Goal: Information Seeking & Learning: Learn about a topic

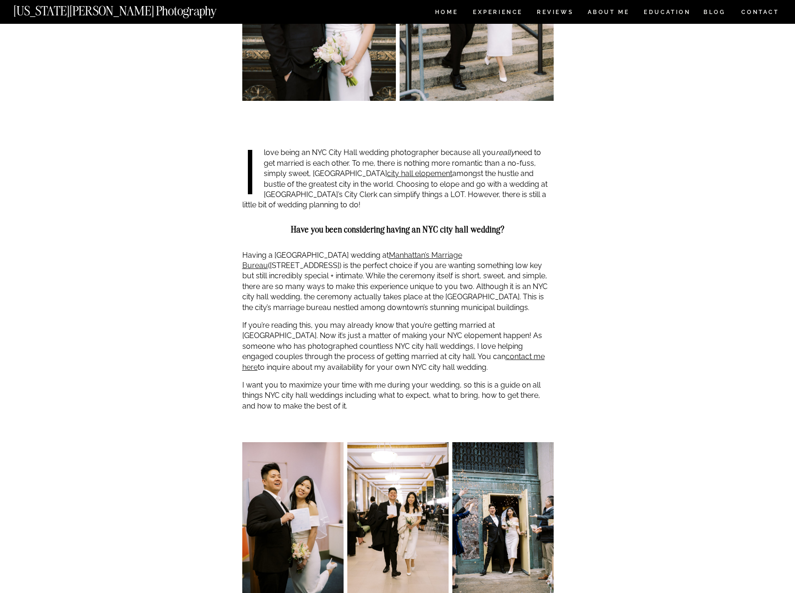
scroll to position [607, 0]
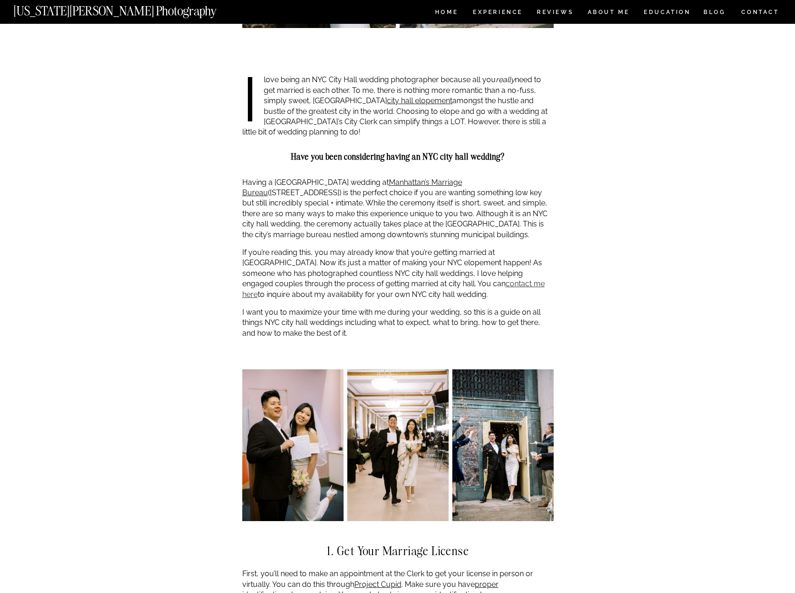
click at [459, 283] on link "contact me here" at bounding box center [393, 288] width 303 height 19
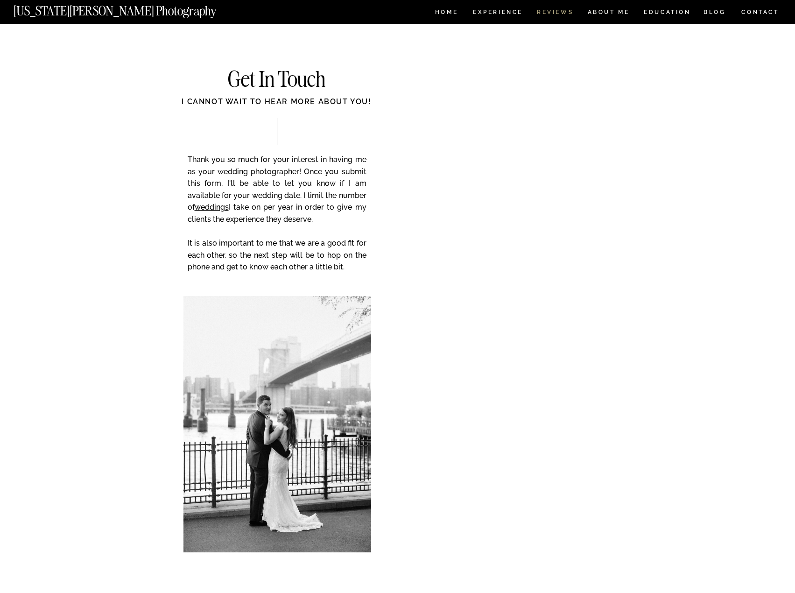
click at [547, 15] on nav "REVIEWS" at bounding box center [554, 13] width 35 height 8
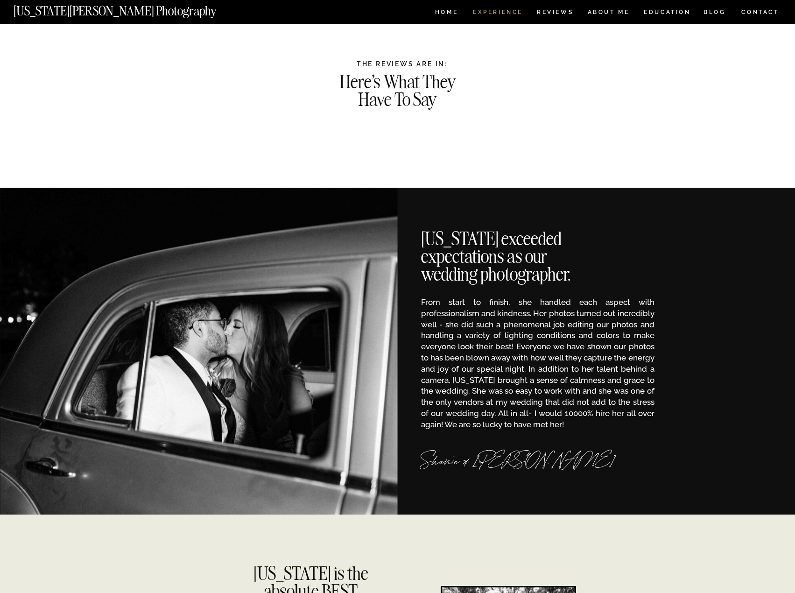
click at [498, 10] on nav "Experience" at bounding box center [497, 13] width 49 height 8
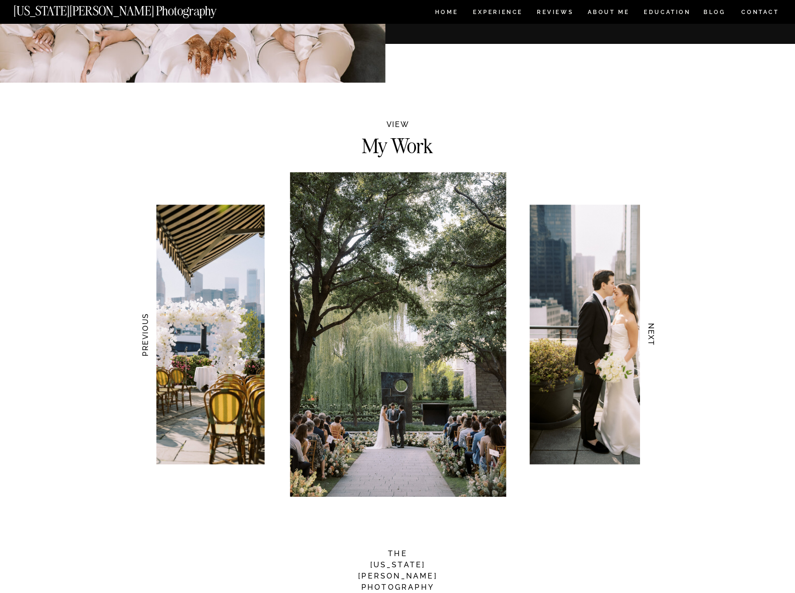
scroll to position [794, 0]
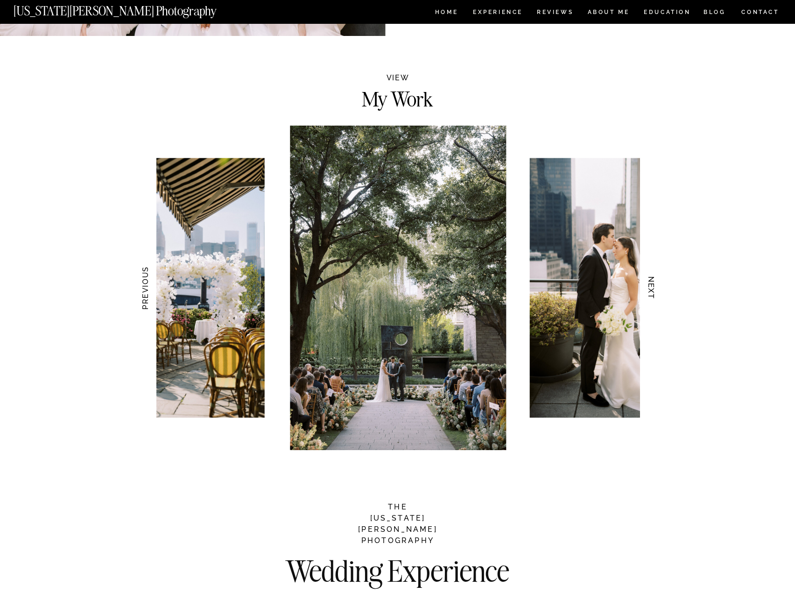
click at [637, 364] on img at bounding box center [616, 288] width 173 height 260
click at [654, 289] on h3 "NEXT" at bounding box center [651, 288] width 10 height 59
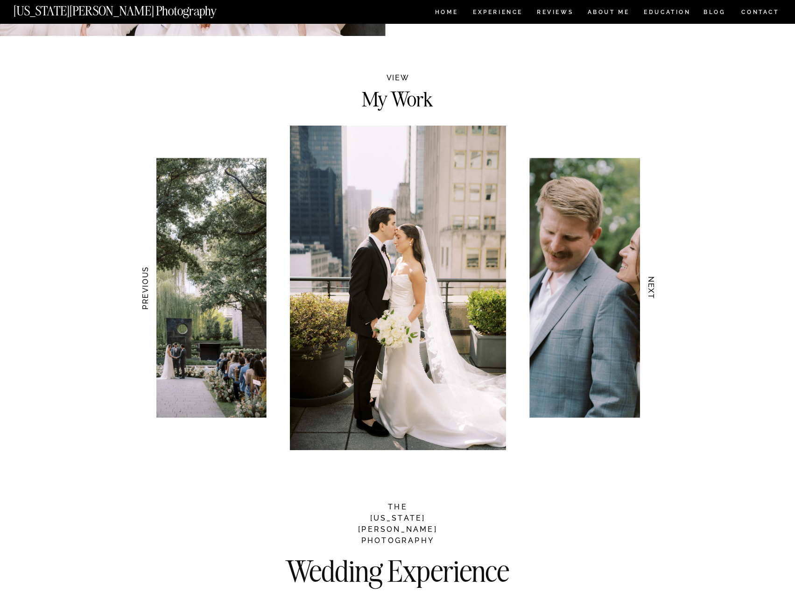
click at [143, 299] on h3 "PREVIOUS" at bounding box center [145, 288] width 10 height 59
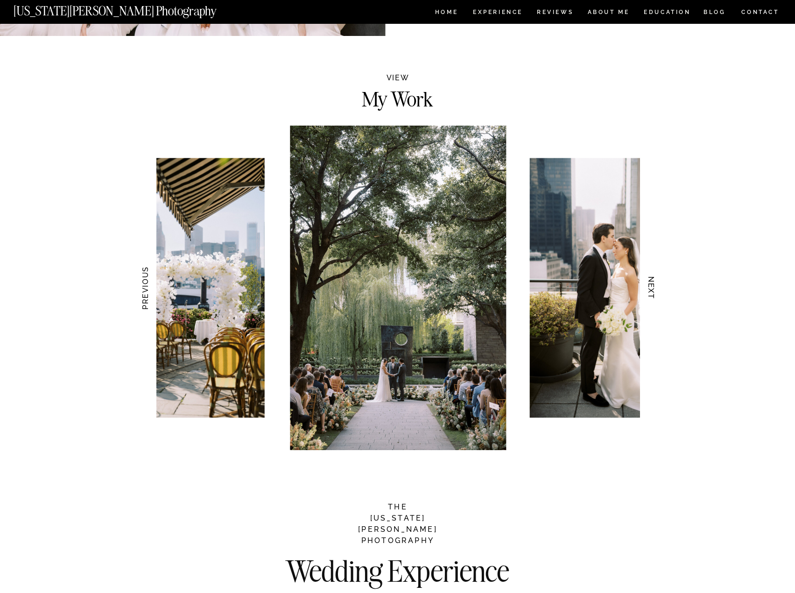
click at [653, 283] on h3 "NEXT" at bounding box center [651, 288] width 10 height 59
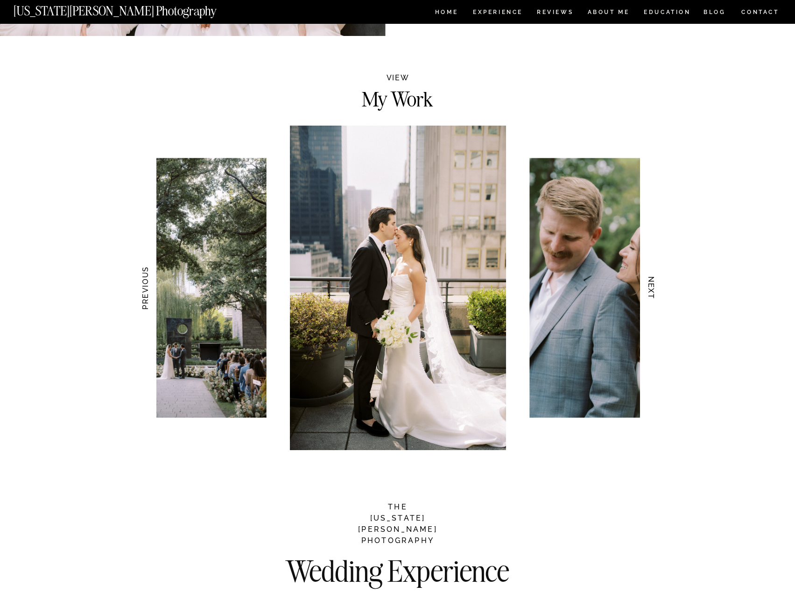
click at [653, 283] on h3 "NEXT" at bounding box center [651, 288] width 10 height 59
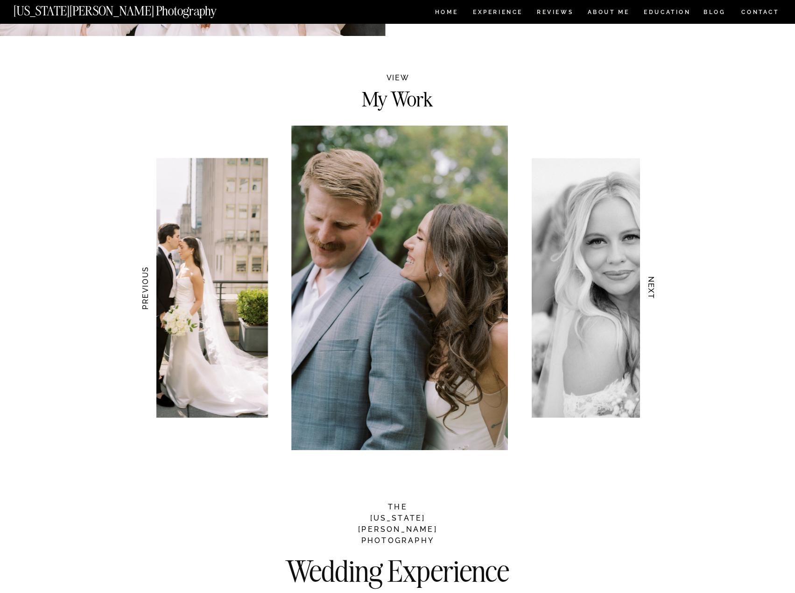
click at [653, 283] on h3 "NEXT" at bounding box center [651, 288] width 10 height 59
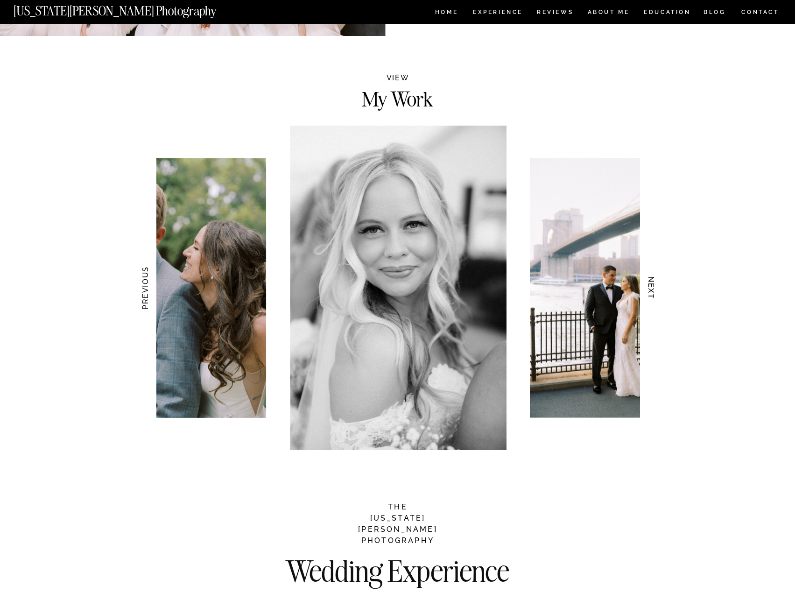
click at [653, 283] on h3 "NEXT" at bounding box center [651, 288] width 10 height 59
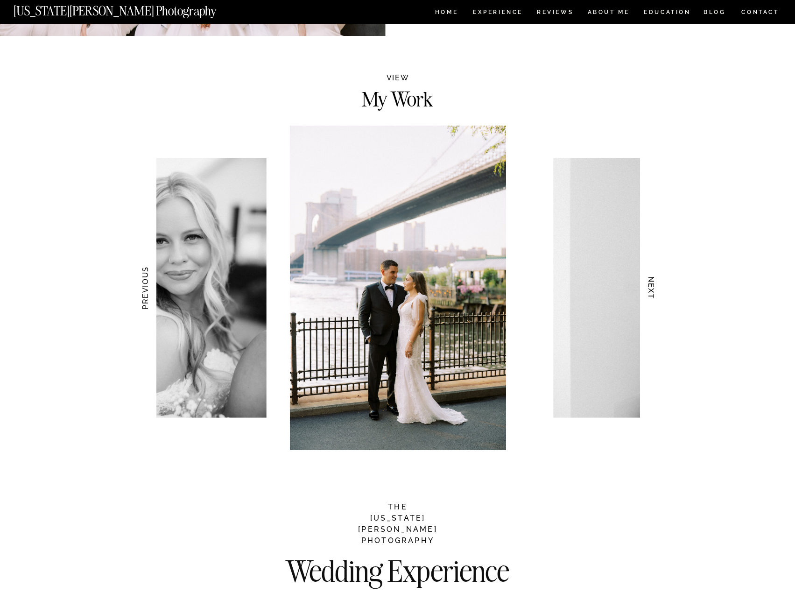
click at [653, 283] on h3 "NEXT" at bounding box center [651, 288] width 10 height 59
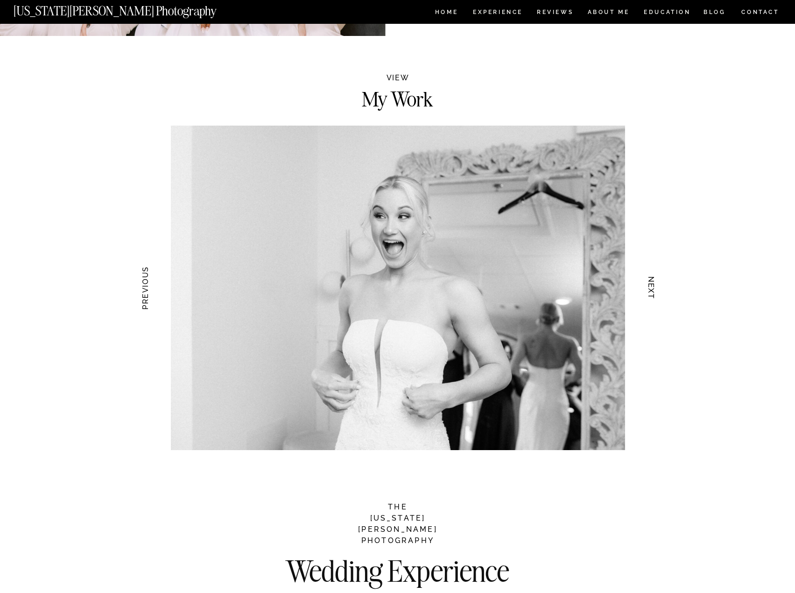
click at [653, 283] on h3 "NEXT" at bounding box center [651, 288] width 10 height 59
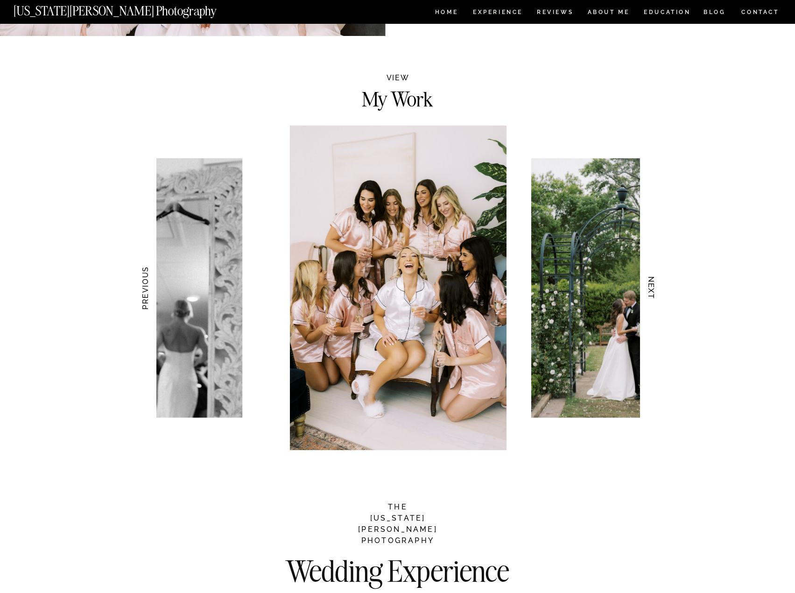
click at [653, 283] on h3 "NEXT" at bounding box center [651, 288] width 10 height 59
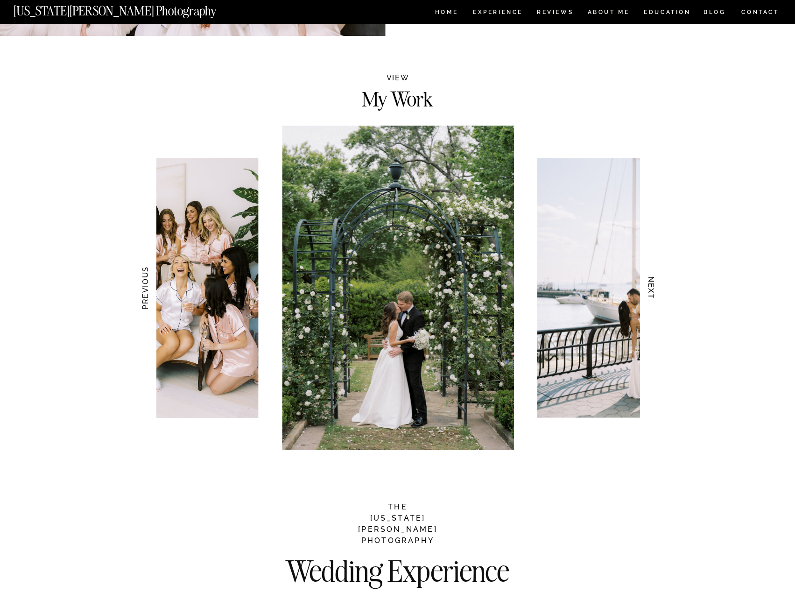
click at [653, 283] on h3 "NEXT" at bounding box center [651, 288] width 10 height 59
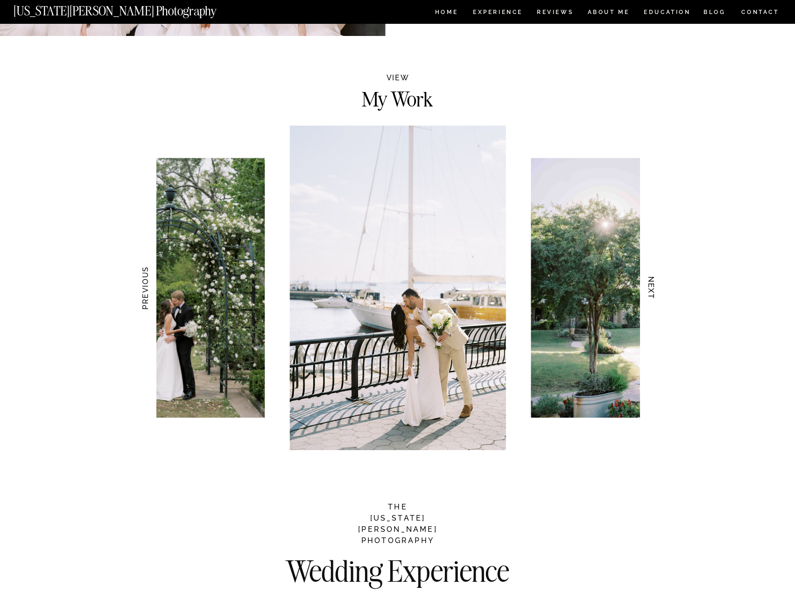
click at [653, 283] on h3 "NEXT" at bounding box center [651, 288] width 10 height 59
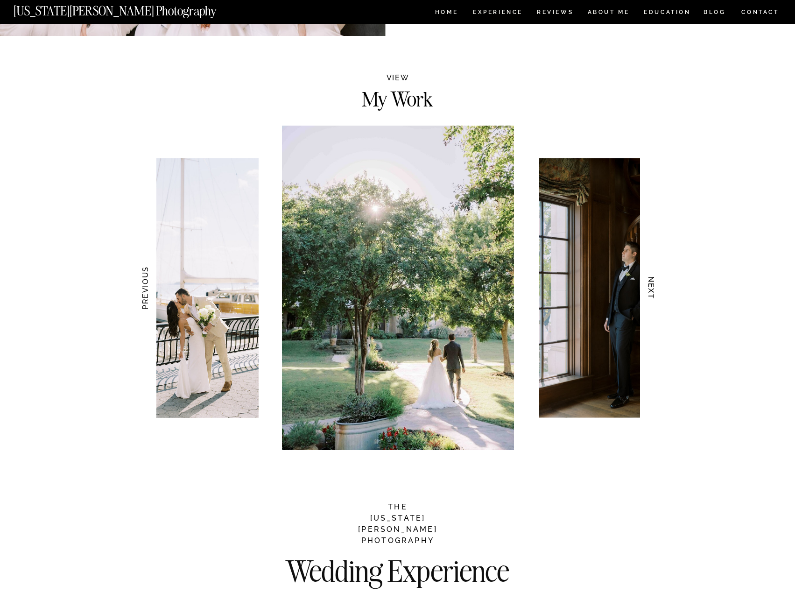
click at [653, 283] on h3 "NEXT" at bounding box center [651, 288] width 10 height 59
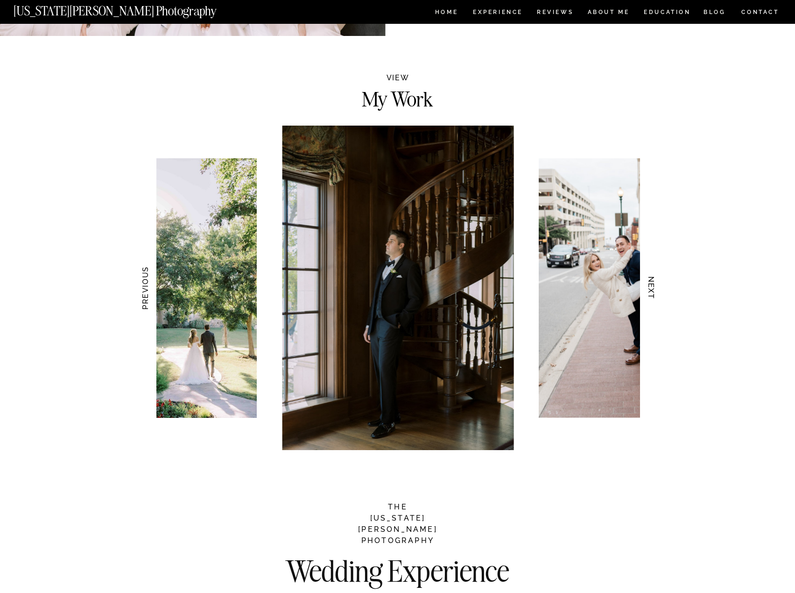
click at [653, 283] on h3 "NEXT" at bounding box center [651, 288] width 10 height 59
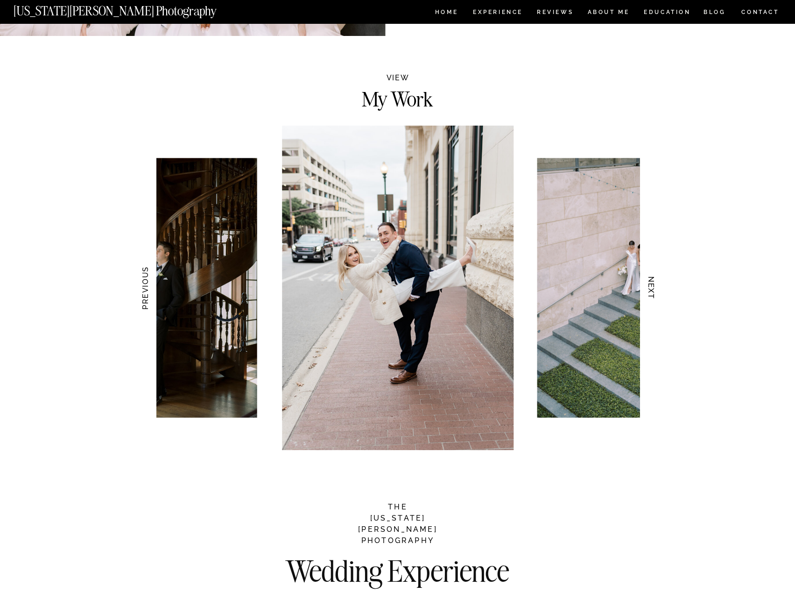
click at [653, 283] on h3 "NEXT" at bounding box center [651, 288] width 10 height 59
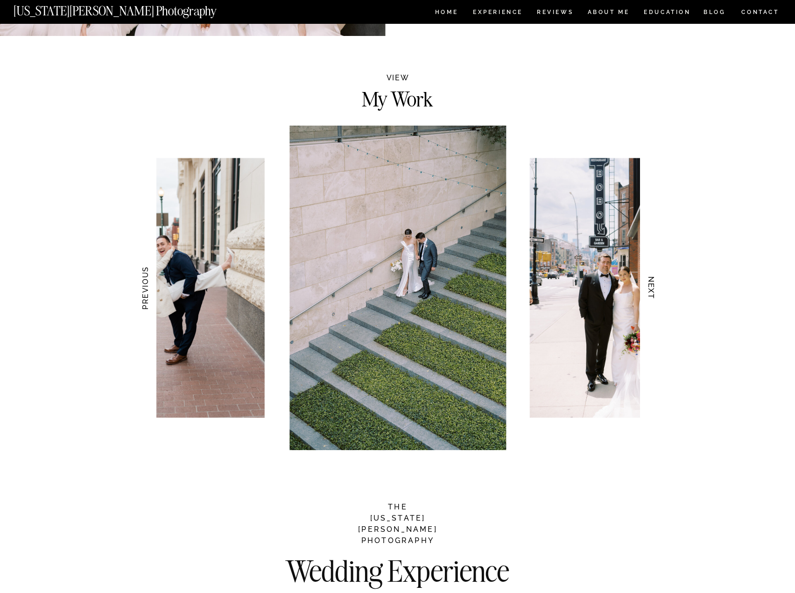
click at [656, 286] on h3 "NEXT" at bounding box center [651, 288] width 10 height 59
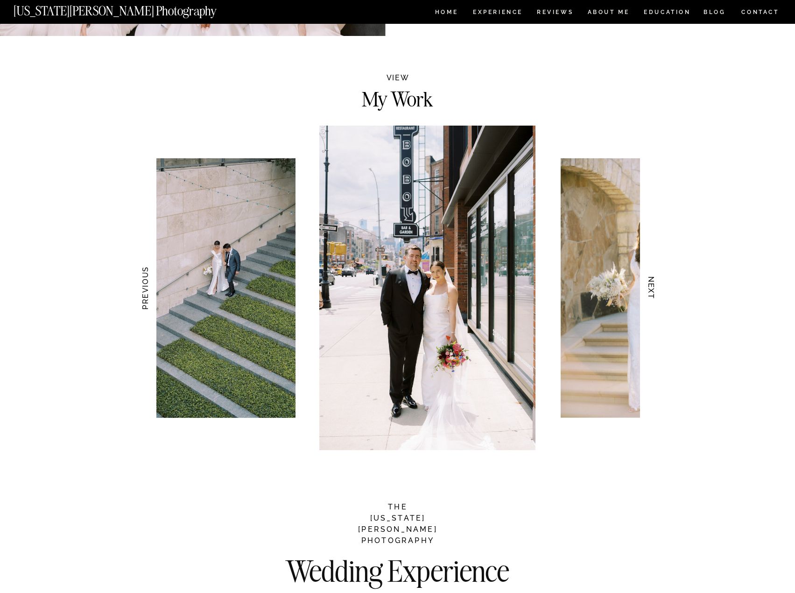
click at [656, 286] on h3 "NEXT" at bounding box center [651, 288] width 10 height 59
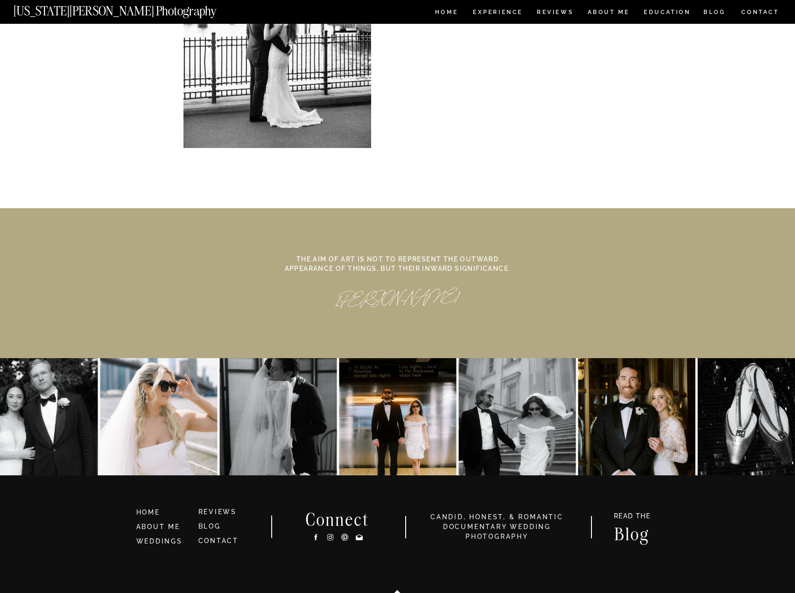
scroll to position [3905, 0]
